Goal: Task Accomplishment & Management: Complete application form

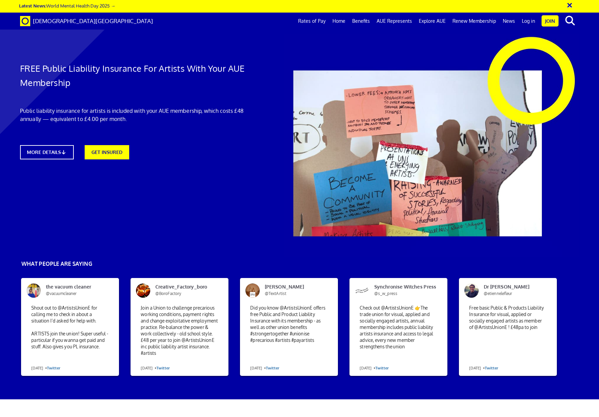
scroll to position [0, 8]
click at [104, 149] on link "GET INSURED" at bounding box center [106, 152] width 49 height 16
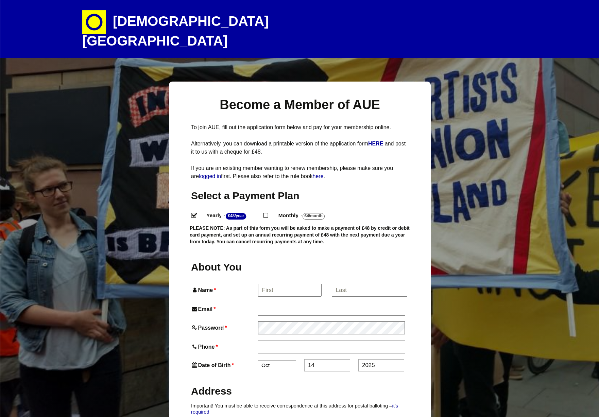
select select
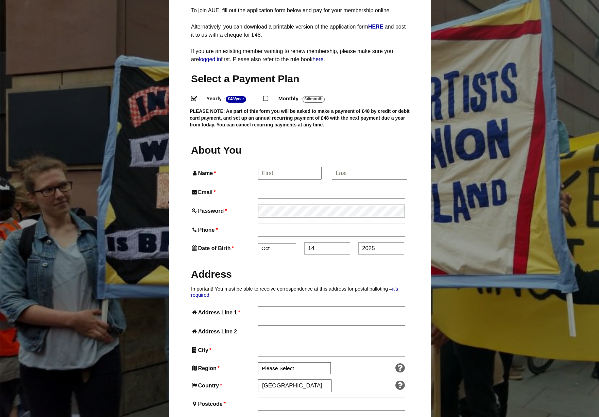
scroll to position [119, 0]
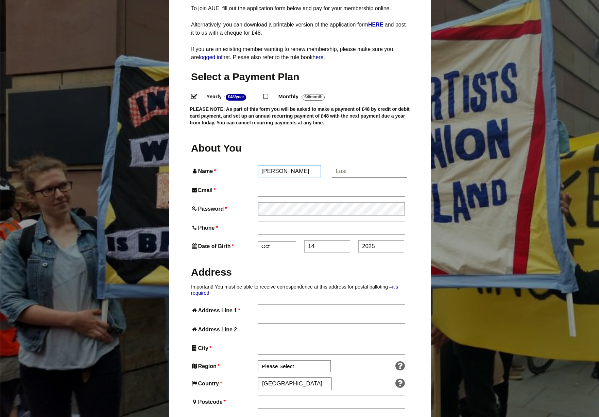
type input "Hannah"
type input "Smith"
type input "hannahsmith.hms17@gmail.com"
drag, startPoint x: 353, startPoint y: 218, endPoint x: 347, endPoint y: 220, distance: 6.3
click at [353, 222] on input "07458990093" at bounding box center [331, 228] width 147 height 12
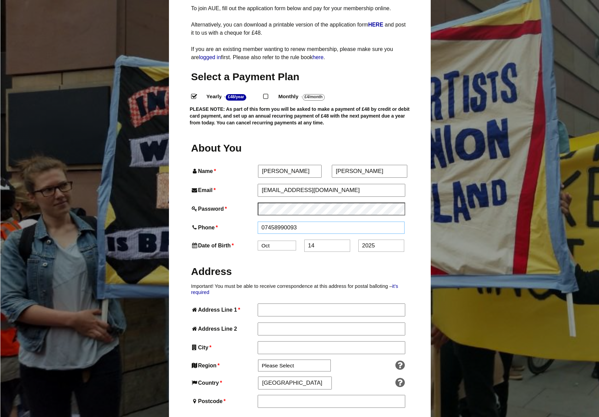
type input "07458990093"
drag, startPoint x: 340, startPoint y: 232, endPoint x: 332, endPoint y: 233, distance: 8.2
select select "3"
click at [323, 240] on input "14" at bounding box center [327, 246] width 46 height 12
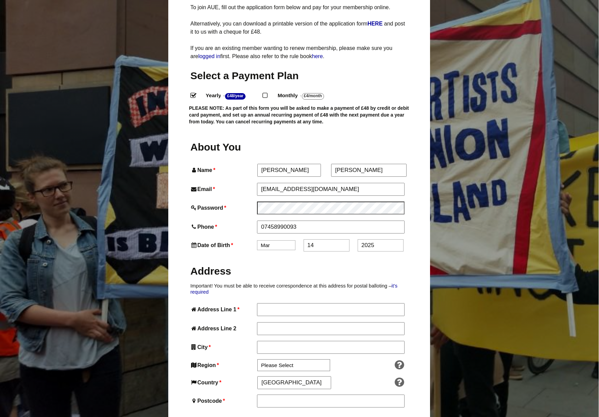
drag, startPoint x: 325, startPoint y: 232, endPoint x: 279, endPoint y: 231, distance: 45.9
click at [279, 239] on div "Date of Birth * Jan Feb Mar Apr May Jun Jul Aug Sep Oct Nov Dec 14 2025" at bounding box center [298, 245] width 217 height 12
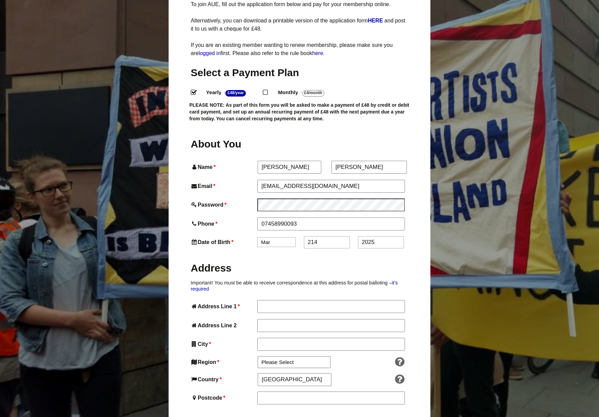
scroll to position [123, 0]
click at [324, 236] on input "2614" at bounding box center [327, 242] width 46 height 12
type input "26"
drag, startPoint x: 377, startPoint y: 227, endPoint x: 332, endPoint y: 226, distance: 44.2
click at [332, 236] on div "Date of Birth * Jan Feb Mar Apr May Jun Jul Aug Sep Oct Nov Dec 26 2025" at bounding box center [299, 242] width 217 height 12
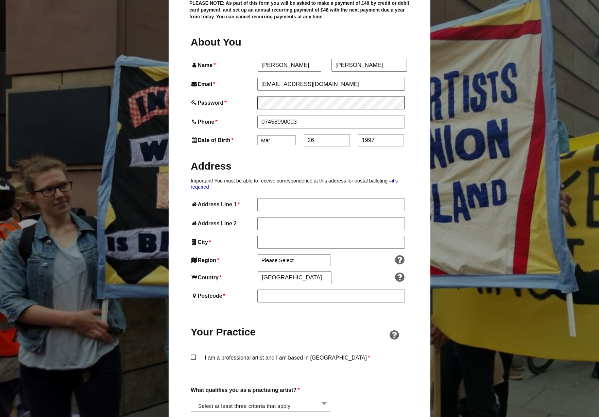
scroll to position [226, 0]
type input "1997"
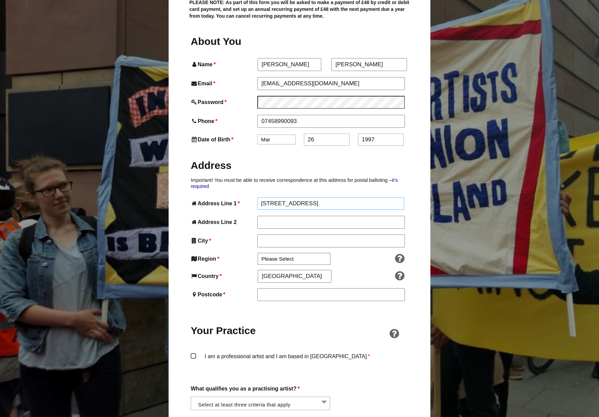
type input "91 north street"
type input "london"
drag, startPoint x: 346, startPoint y: 246, endPoint x: 327, endPoint y: 246, distance: 19.4
click at [346, 254] on div at bounding box center [372, 259] width 69 height 11
select select "London"
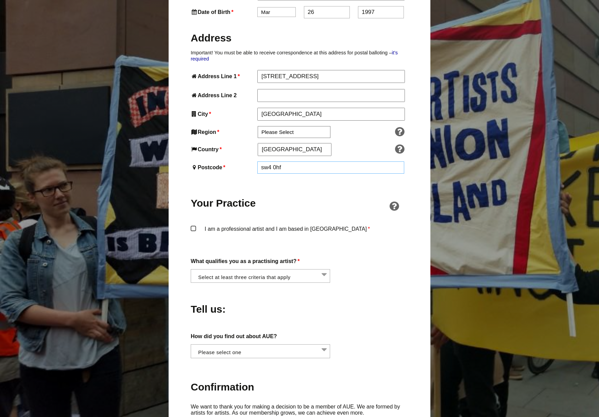
scroll to position [353, 0]
type input "sw4 0hf"
click at [191, 225] on label "I am a professional artist and I am based in England *" at bounding box center [299, 235] width 217 height 20
click at [0, 0] on input "I am a professional artist and I am based in England *" at bounding box center [0, 0] width 0 height 0
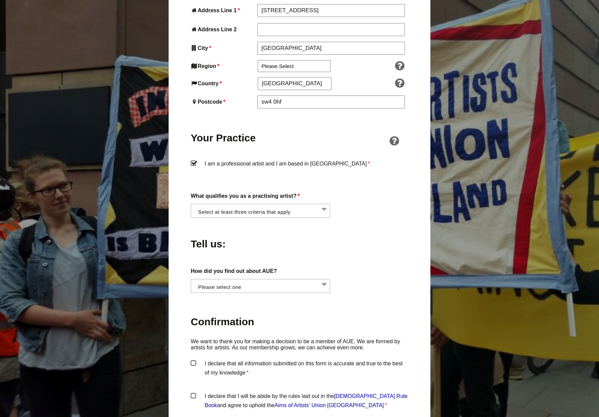
scroll to position [448, 0]
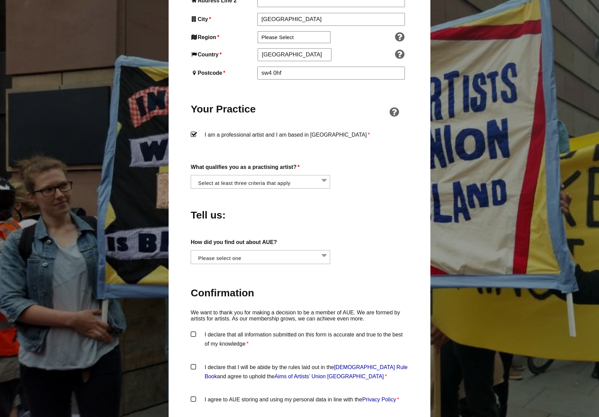
click at [303, 175] on li at bounding box center [262, 181] width 139 height 12
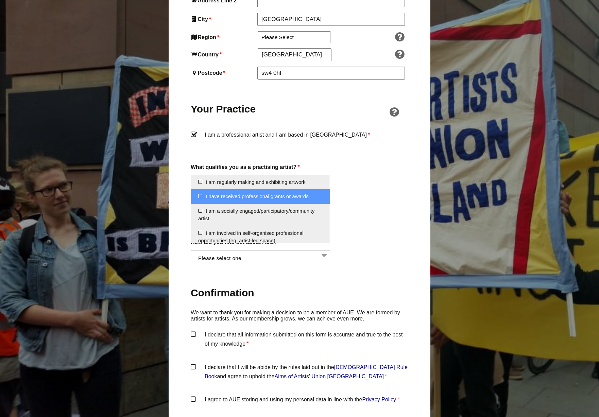
click at [300, 198] on li "I have received professional grants or awards" at bounding box center [260, 196] width 139 height 15
select select "received_grants_or_awards"
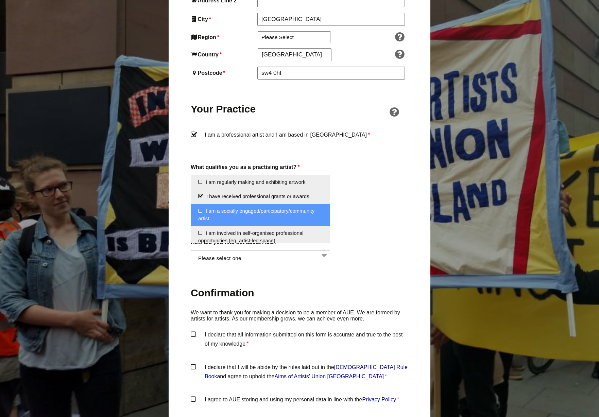
click at [306, 211] on li "I am a socially engaged/participatory/community artist" at bounding box center [260, 215] width 139 height 22
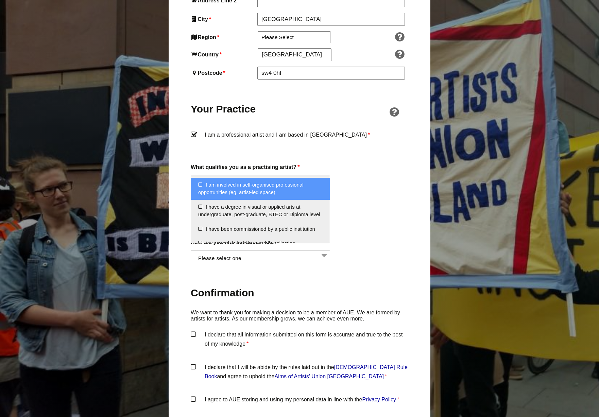
scroll to position [49, 0]
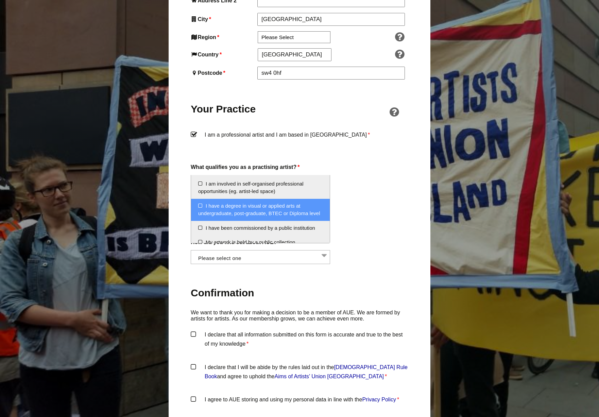
click at [310, 206] on li "I have a degree in visual or applied arts at undergraduate, post-graduate, BTEC…" at bounding box center [260, 210] width 139 height 22
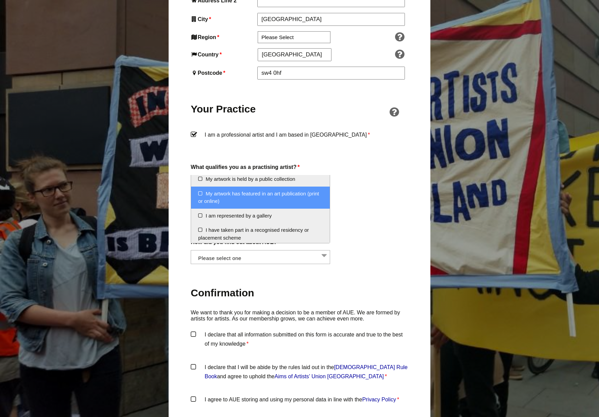
scroll to position [112, 0]
click at [306, 196] on li "My artwork has featured in an art publication (print or online)" at bounding box center [260, 198] width 139 height 22
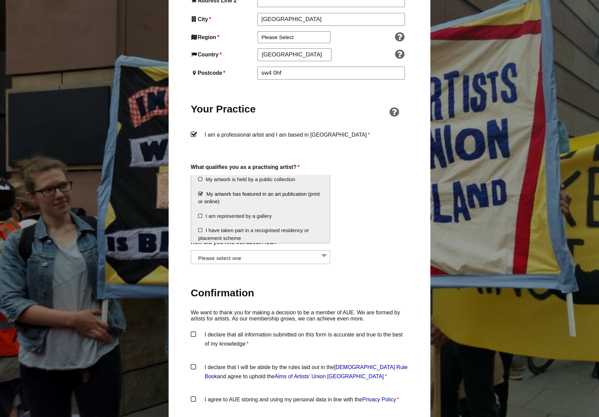
click at [363, 204] on div "Tell us:" at bounding box center [299, 213] width 217 height 37
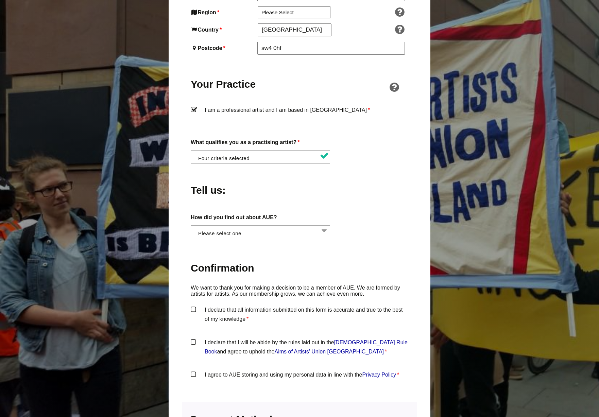
scroll to position [474, 0]
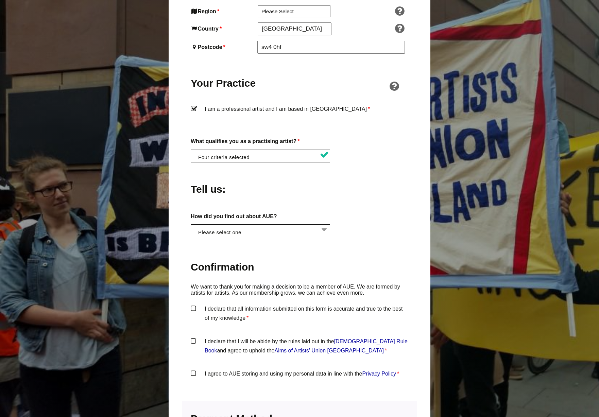
click at [303, 225] on li at bounding box center [262, 231] width 139 height 12
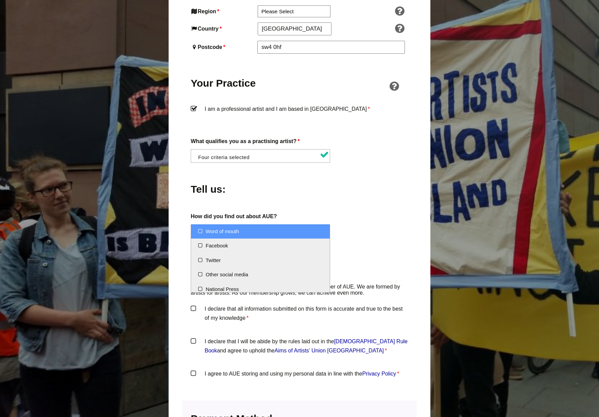
select select "Word of mouth"
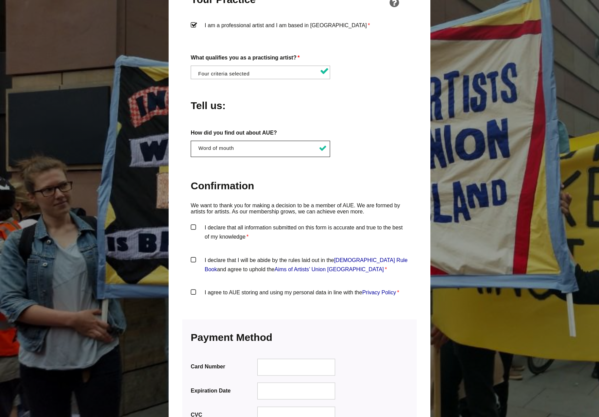
scroll to position [562, 0]
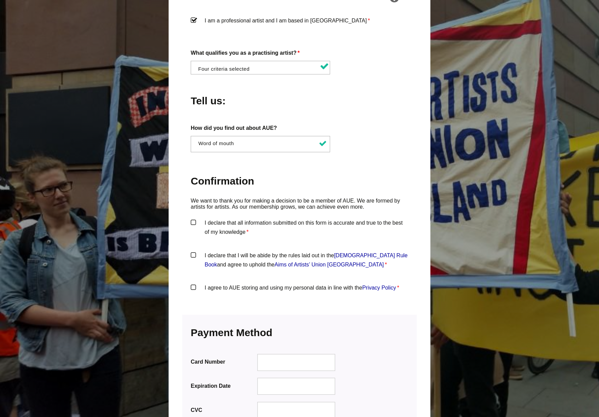
drag, startPoint x: 192, startPoint y: 206, endPoint x: 199, endPoint y: 229, distance: 24.4
click at [192, 218] on label "I declare that all information submitted on this form is accurate and true to t…" at bounding box center [299, 228] width 217 height 20
click at [0, 0] on input "I declare that all information submitted on this form is accurate and true to t…" at bounding box center [0, 0] width 0 height 0
click at [190, 239] on div "Become a Member of AUE To join AUE, fill out the application form below and pay…" at bounding box center [300, 37] width 262 height 1037
click at [195, 251] on label "I declare that I will be abide by the rules laid out in the Artists' Union Engl…" at bounding box center [299, 261] width 217 height 20
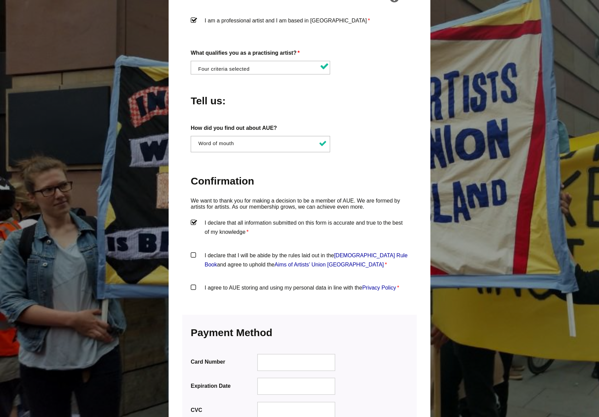
click at [0, 0] on input "I declare that I will be abide by the rules laid out in the Artists' Union Engl…" at bounding box center [0, 0] width 0 height 0
click at [195, 283] on label "I agree to AUE storing and using my personal data in line with the Privacy Poli…" at bounding box center [299, 293] width 217 height 20
click at [0, 0] on input "I agree to AUE storing and using my personal data in line with the Privacy Poli…" at bounding box center [0, 0] width 0 height 0
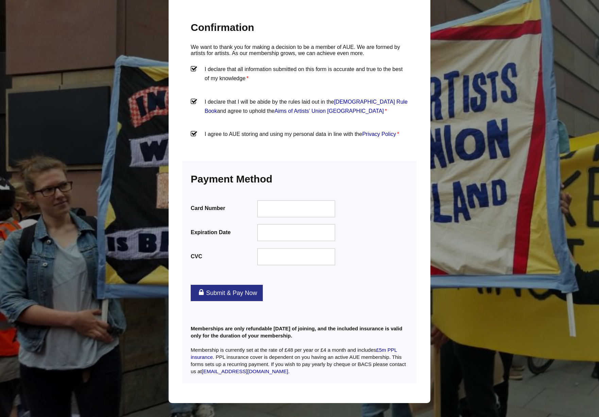
scroll to position [720, 0]
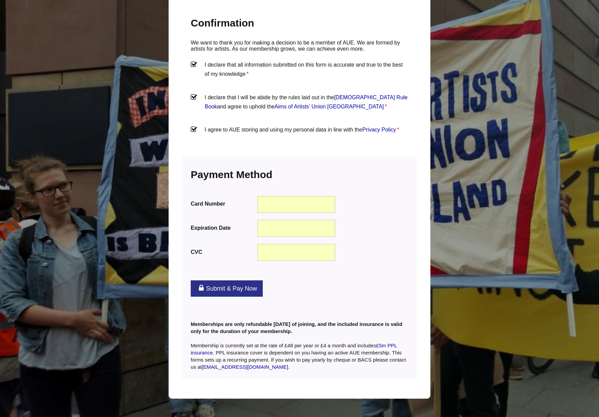
click at [233, 280] on link "Submit & Pay Now" at bounding box center [227, 288] width 72 height 16
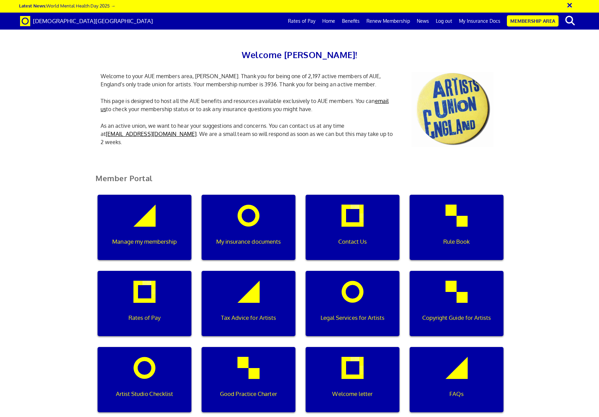
scroll to position [0, 2]
click at [468, 24] on link "My Insurance Docs" at bounding box center [479, 21] width 48 height 17
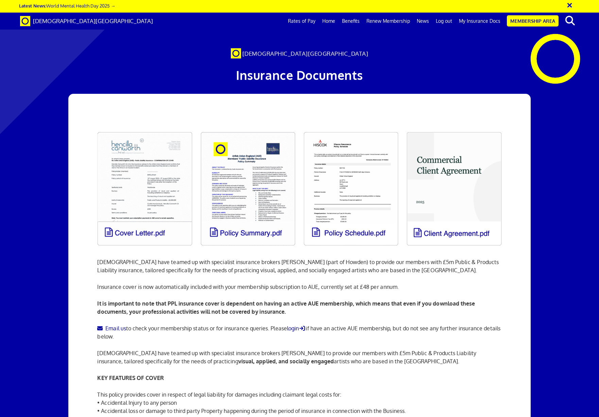
scroll to position [0, 8]
click at [253, 191] on link at bounding box center [247, 189] width 103 height 122
click at [362, 169] on link at bounding box center [350, 189] width 103 height 122
